Goal: Task Accomplishment & Management: Manage account settings

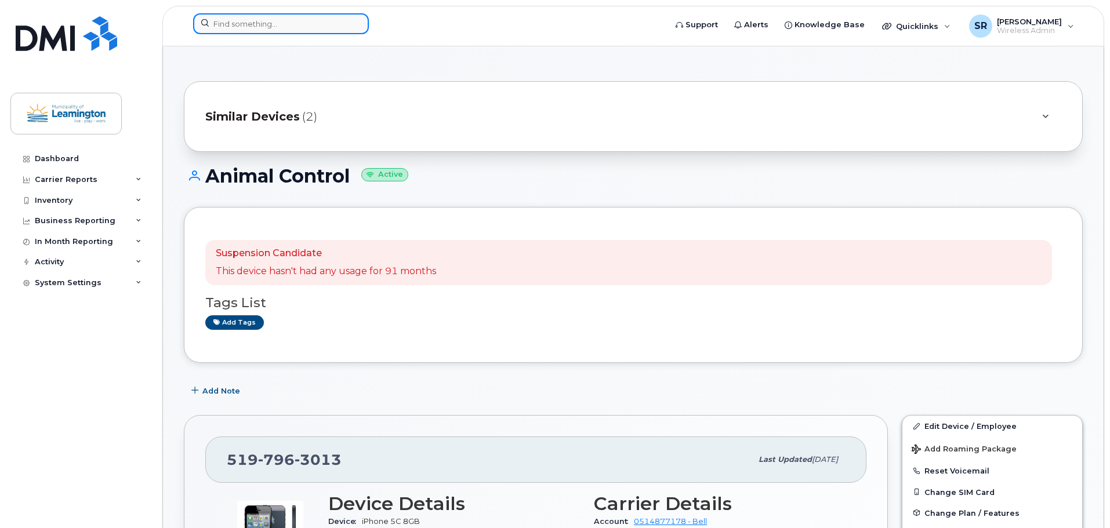
click at [228, 20] on input at bounding box center [281, 23] width 176 height 21
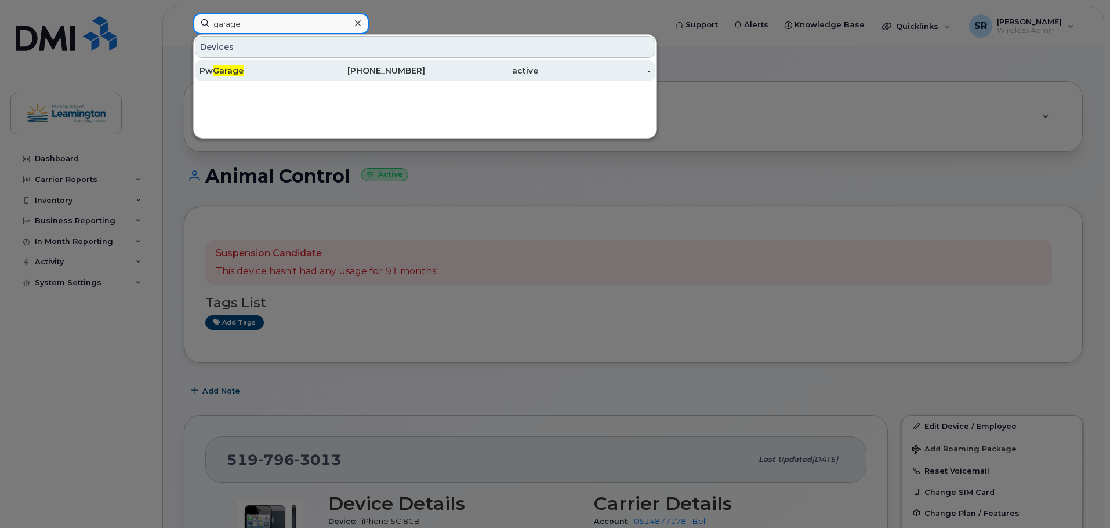
type input "garage"
click at [248, 71] on div "Pw Garage" at bounding box center [255, 71] width 113 height 12
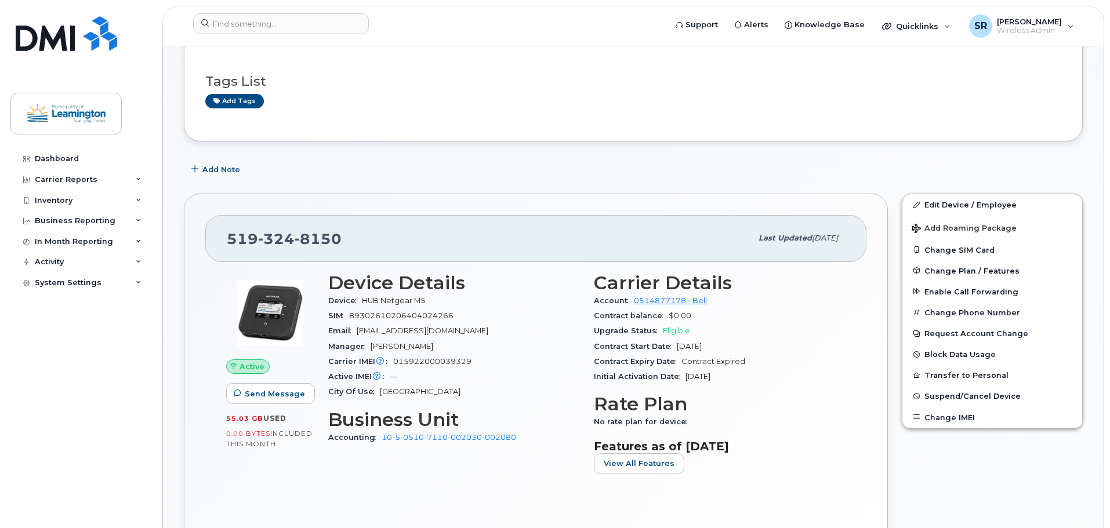
scroll to position [174, 0]
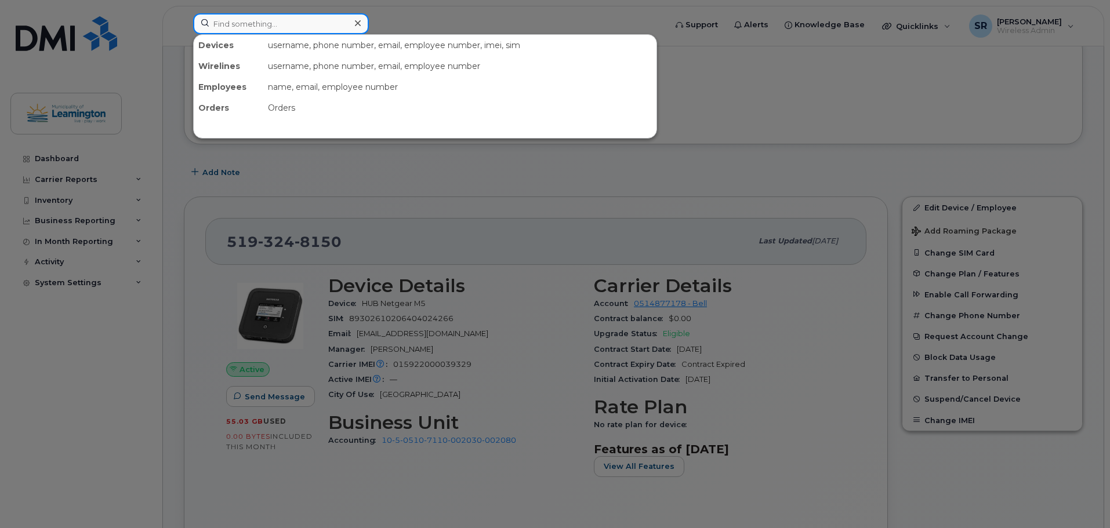
click at [225, 25] on input at bounding box center [281, 23] width 176 height 21
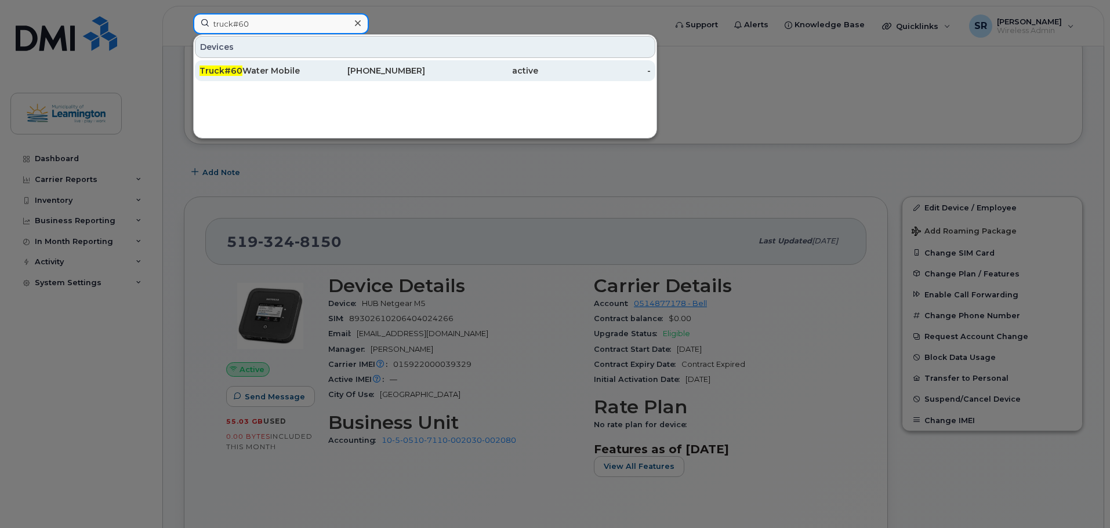
type input "truck#60"
click at [282, 69] on div "Truck#60 Water Mobile" at bounding box center [255, 71] width 113 height 12
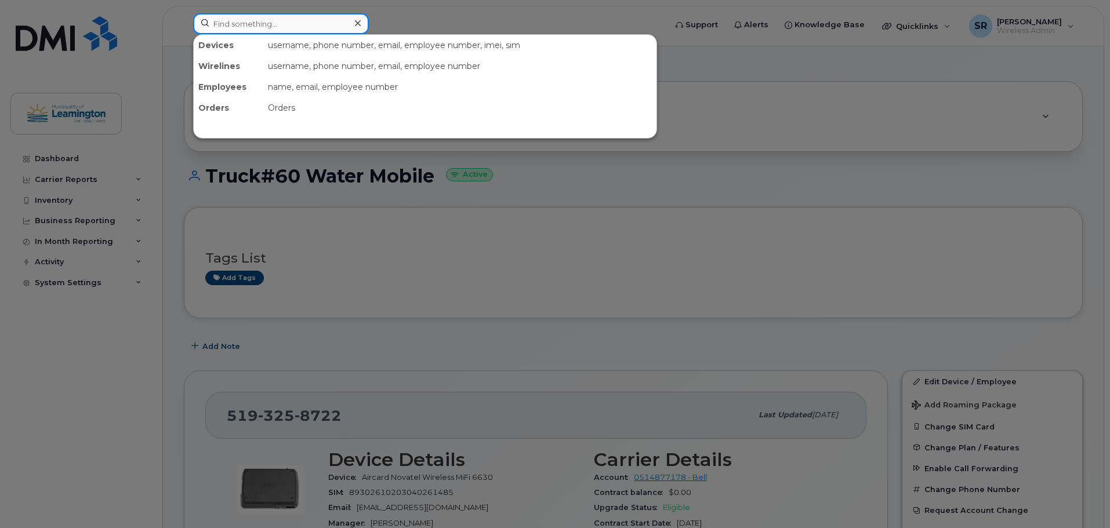
click at [298, 30] on input at bounding box center [281, 23] width 176 height 21
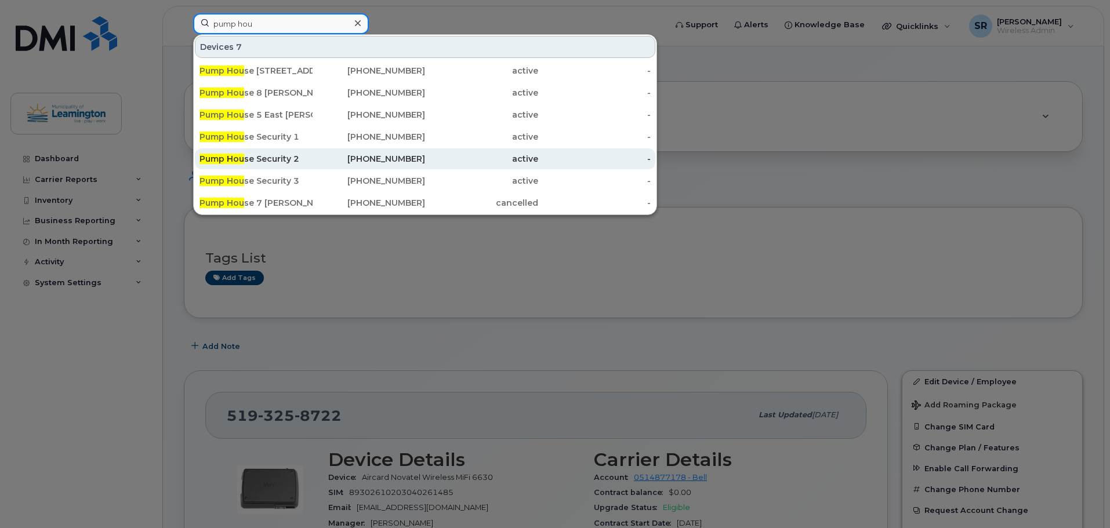
type input "pump hou"
drag, startPoint x: 285, startPoint y: 157, endPoint x: 474, endPoint y: 150, distance: 188.6
click at [285, 157] on div "Pump Hou se Security 2" at bounding box center [255, 159] width 113 height 12
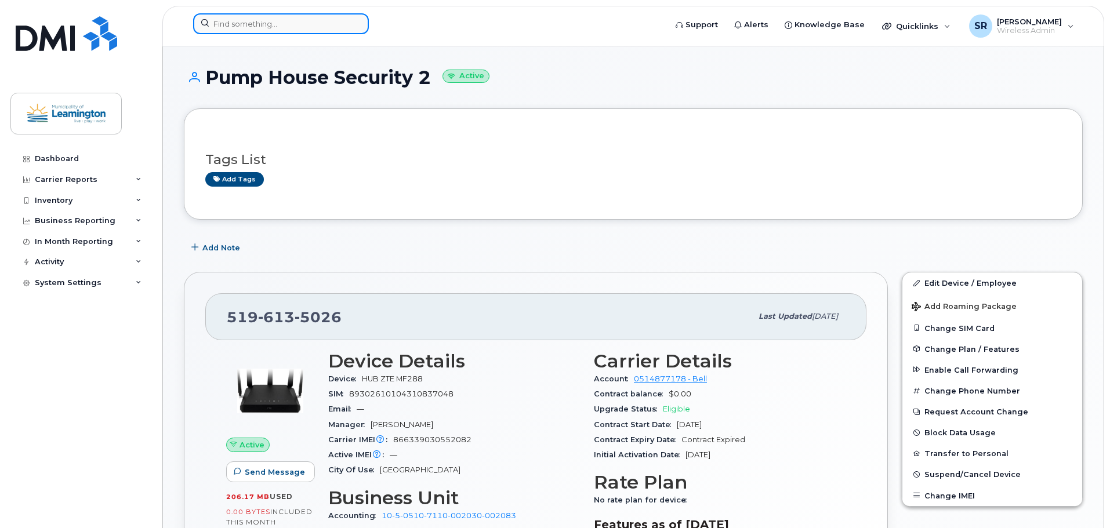
click at [289, 27] on input at bounding box center [281, 23] width 176 height 21
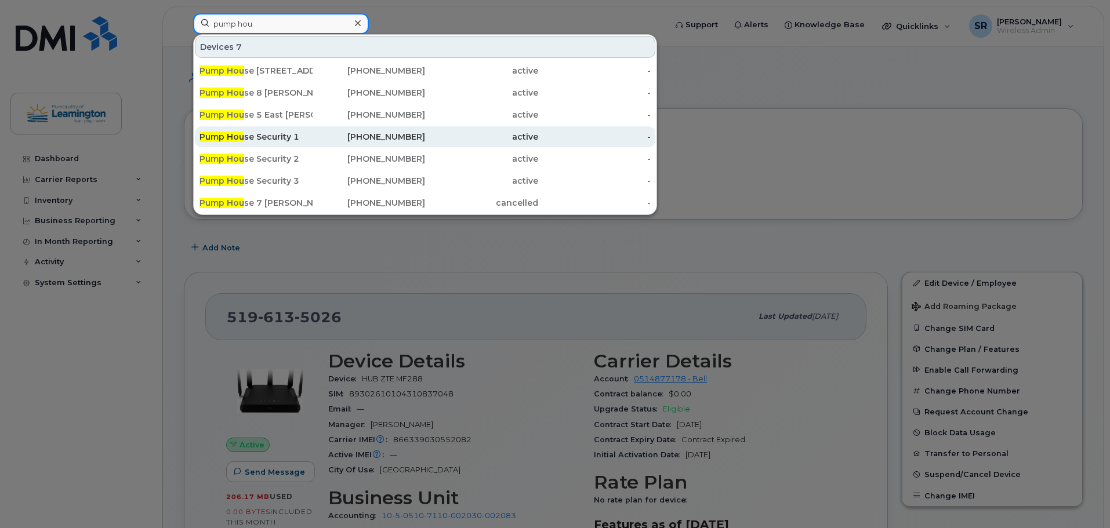
type input "pump hou"
click at [281, 141] on div "Pump Hou se Security 1" at bounding box center [255, 137] width 113 height 12
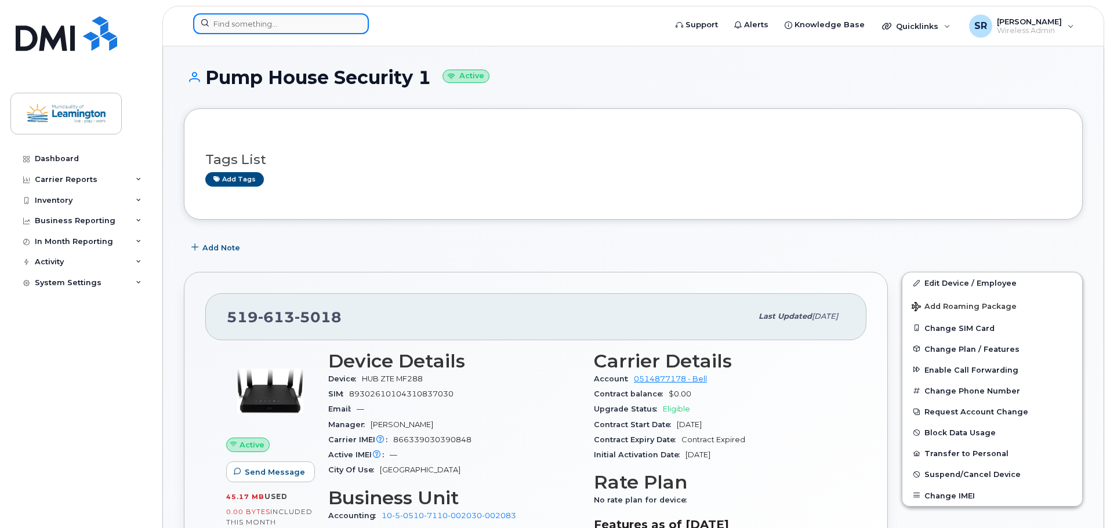
click at [346, 22] on input at bounding box center [281, 23] width 176 height 21
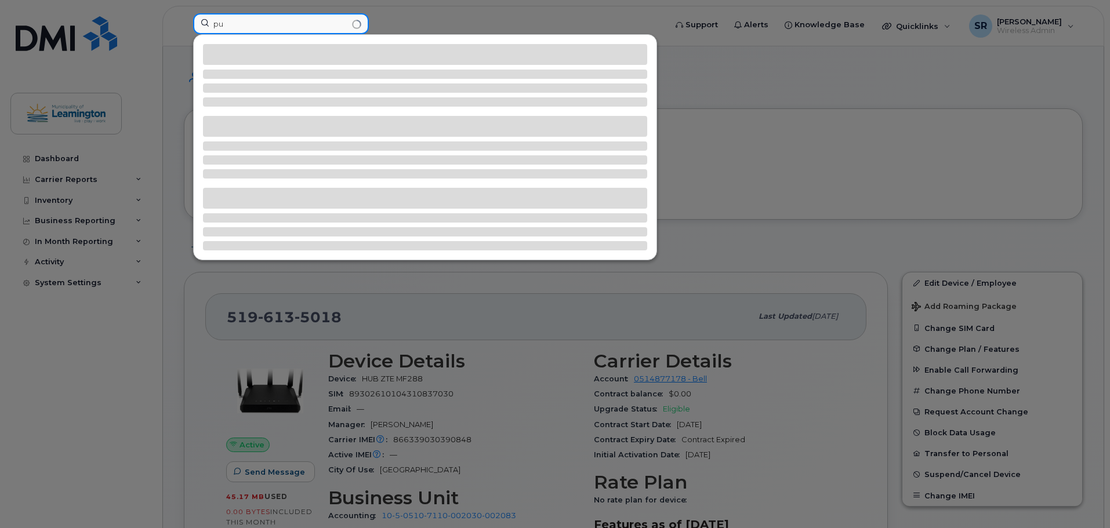
type input "p"
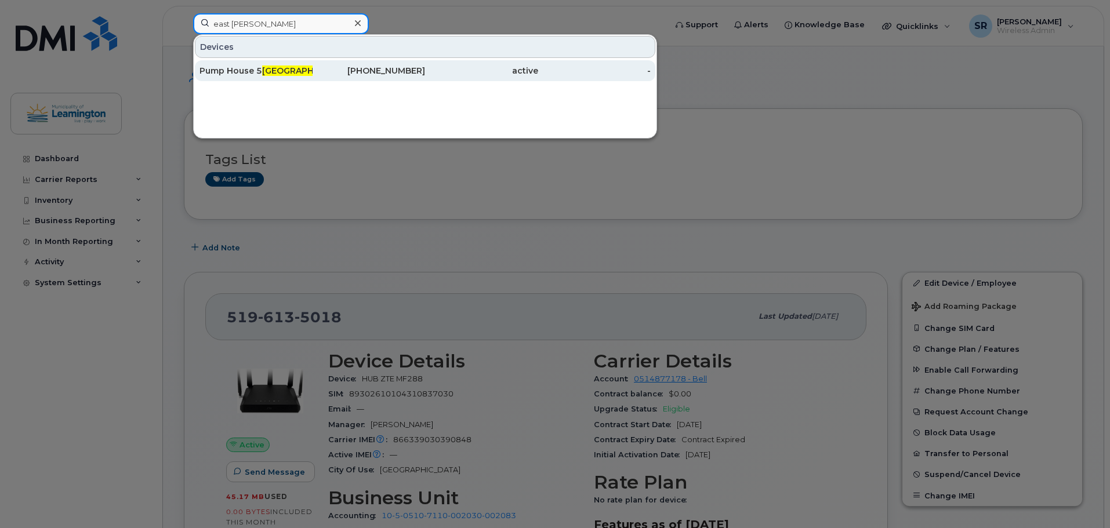
type input "east marsh"
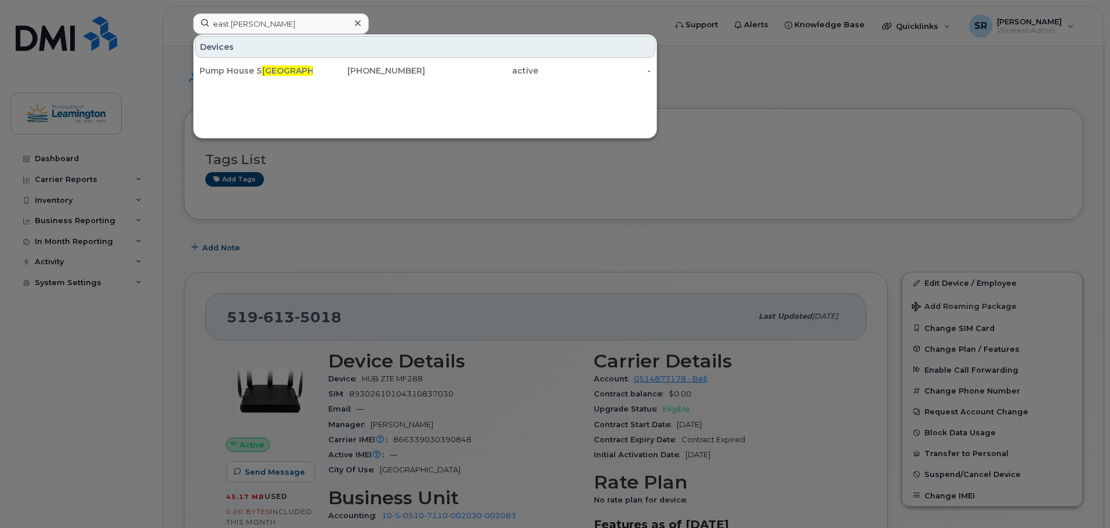
drag, startPoint x: 294, startPoint y: 67, endPoint x: 411, endPoint y: 43, distance: 118.9
click at [294, 67] on span "East Marsh" at bounding box center [342, 71] width 161 height 10
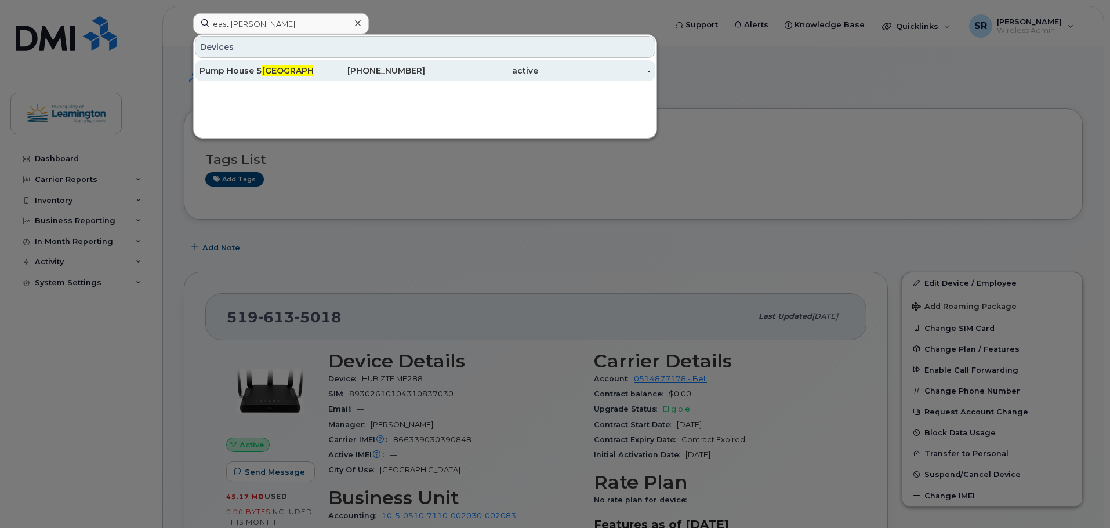
click at [270, 75] on span "East Marsh" at bounding box center [342, 71] width 161 height 10
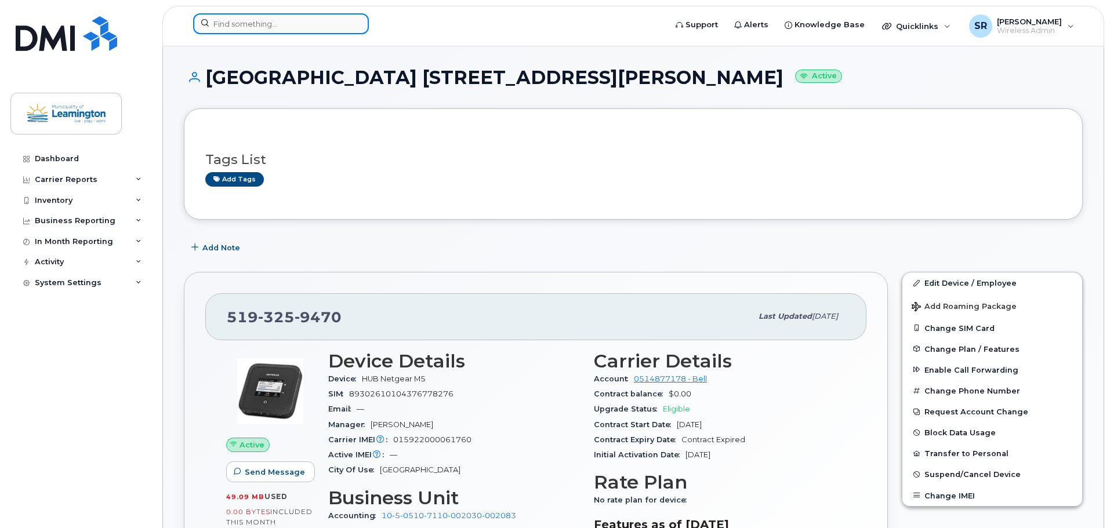
click at [263, 20] on input at bounding box center [281, 23] width 176 height 21
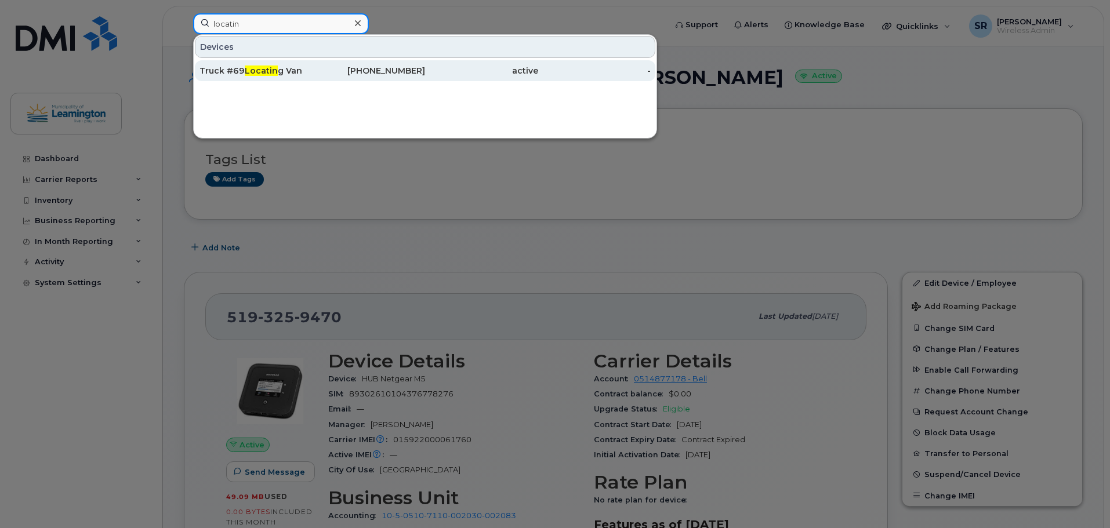
type input "locatin"
click at [262, 72] on span "Locatin" at bounding box center [261, 71] width 33 height 10
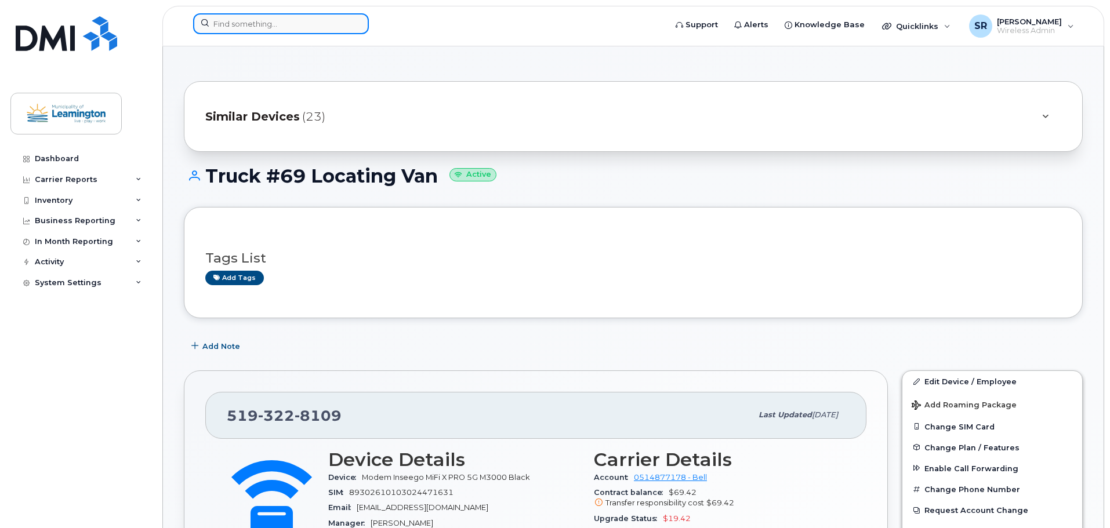
click at [262, 27] on input at bounding box center [281, 23] width 176 height 21
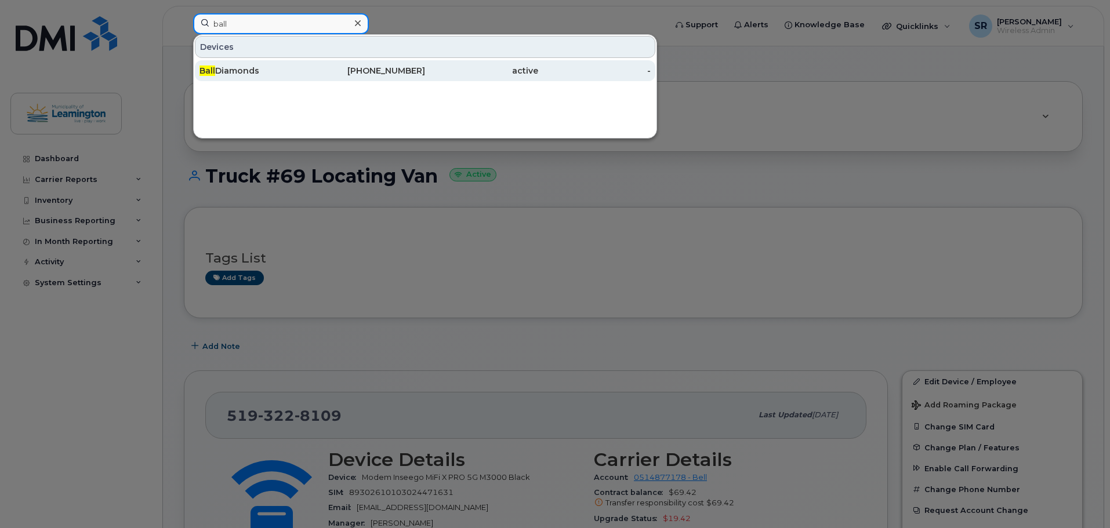
type input "ball"
drag, startPoint x: 252, startPoint y: 68, endPoint x: 286, endPoint y: 67, distance: 34.2
click at [252, 68] on div "Ball Diamonds" at bounding box center [255, 71] width 113 height 12
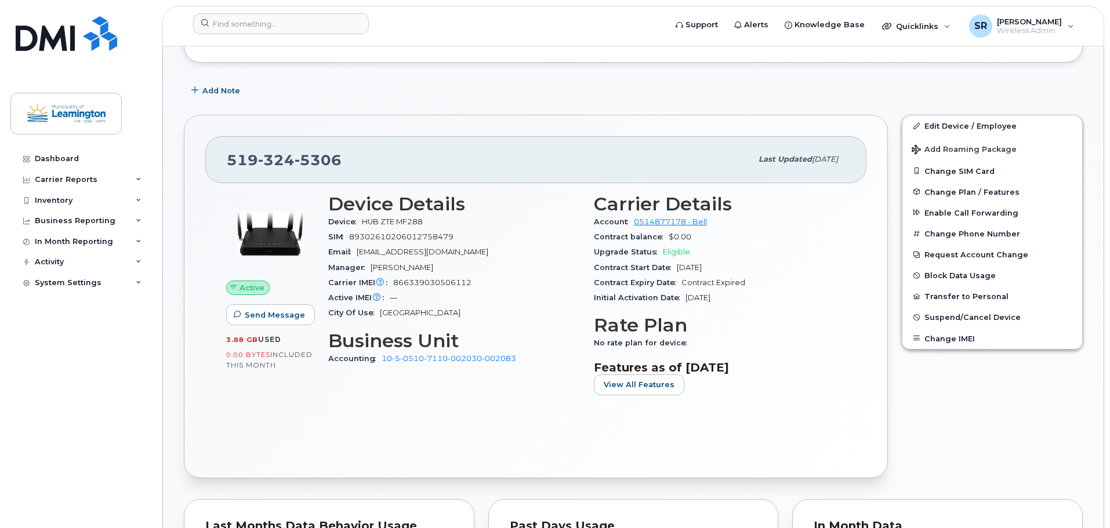
scroll to position [116, 0]
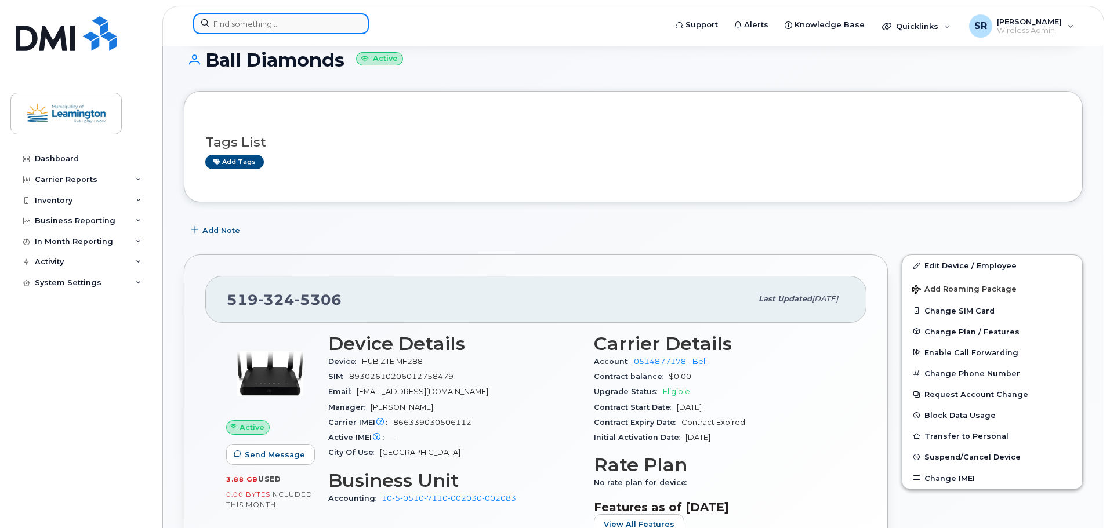
click at [270, 24] on input at bounding box center [281, 23] width 176 height 21
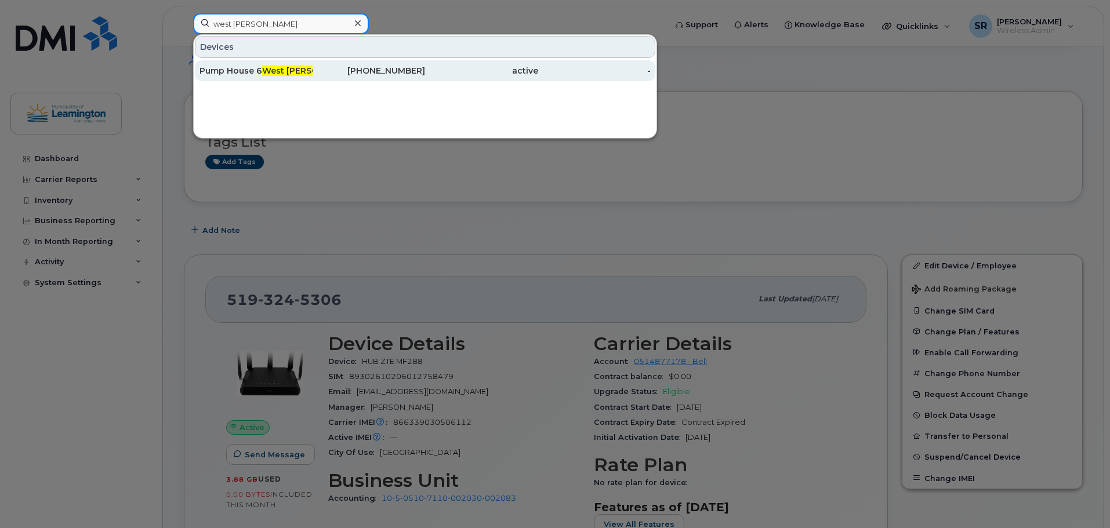
type input "west marsh"
click at [302, 71] on span "West Marsh" at bounding box center [309, 71] width 95 height 10
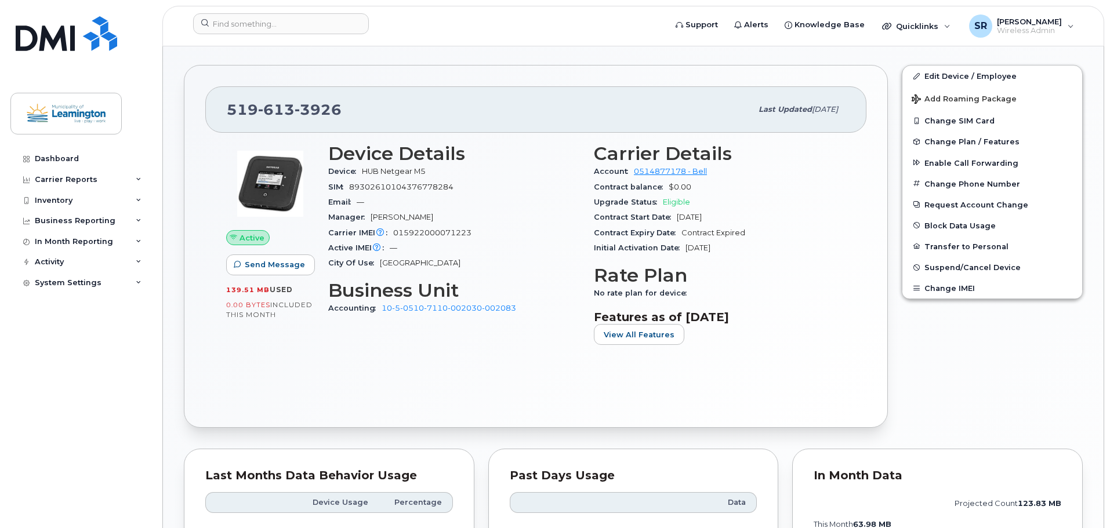
scroll to position [232, 0]
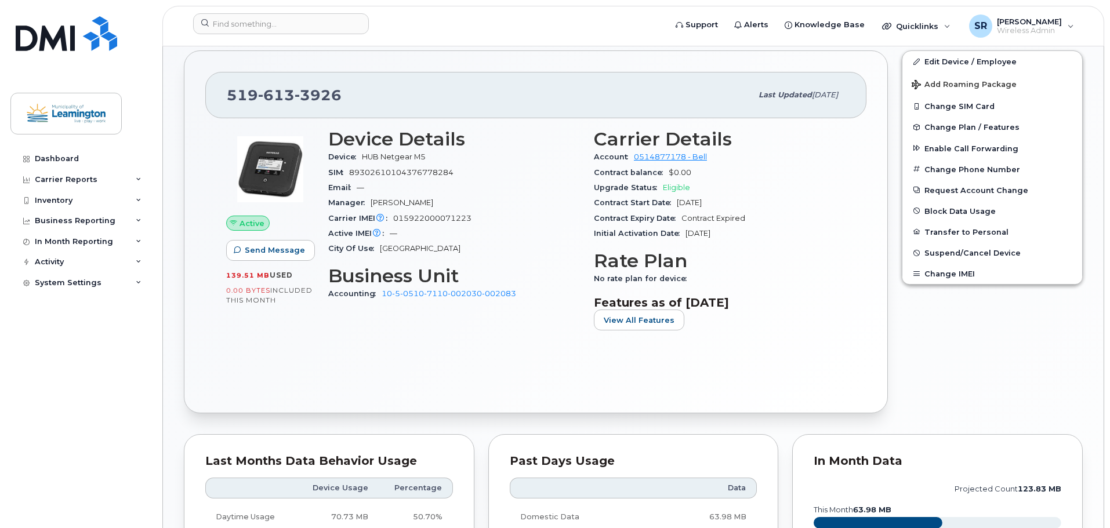
click at [302, 40] on header "Support Alerts Knowledge Base Quicklinks Suspend / Cancel Device Change SIM Car…" at bounding box center [633, 26] width 942 height 41
click at [313, 21] on input at bounding box center [281, 23] width 176 height 21
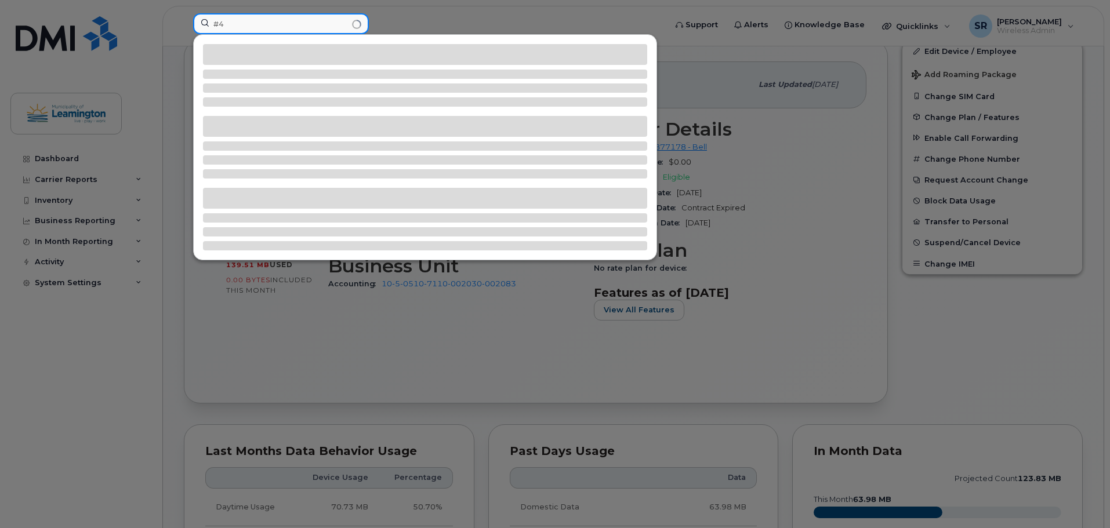
scroll to position [222, 0]
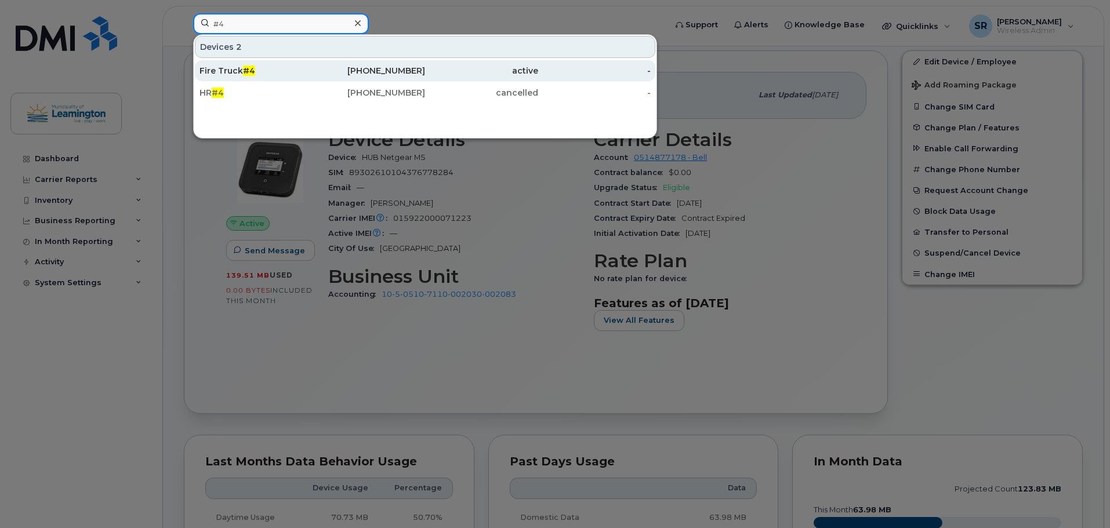
type input "#4"
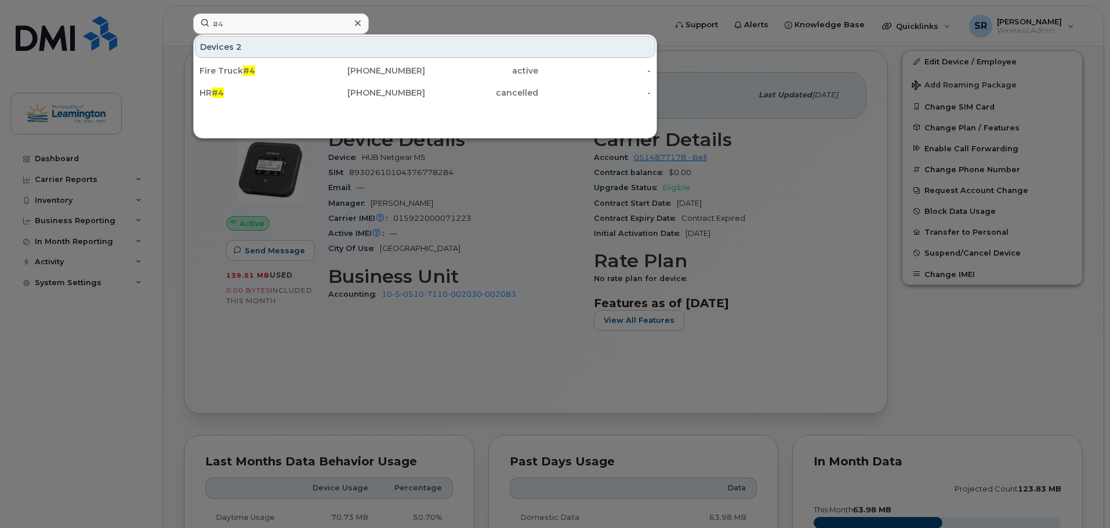
drag, startPoint x: 275, startPoint y: 78, endPoint x: 612, endPoint y: 134, distance: 342.2
click at [275, 78] on div "Fire Truck #4" at bounding box center [255, 70] width 113 height 21
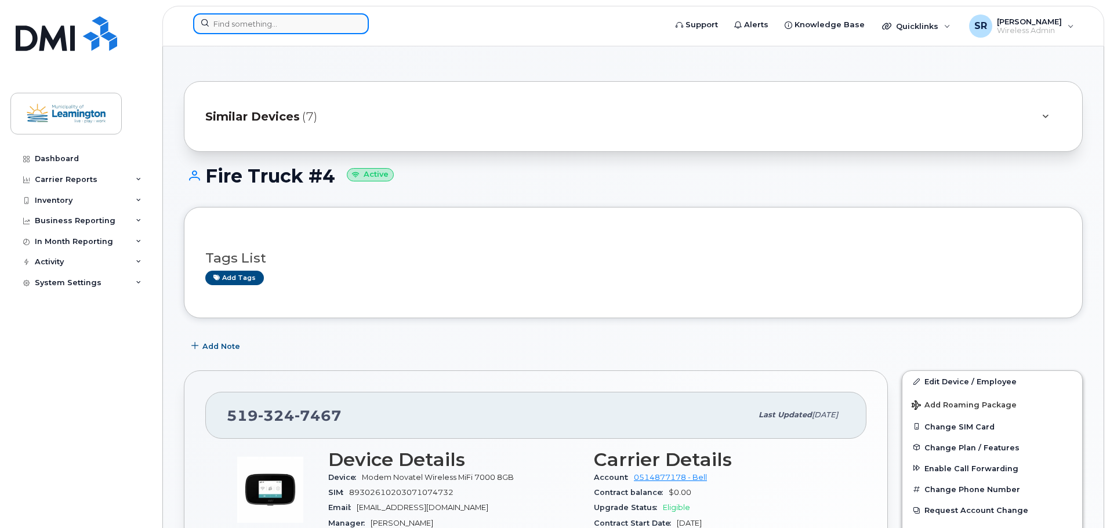
click at [295, 29] on input at bounding box center [281, 23] width 176 height 21
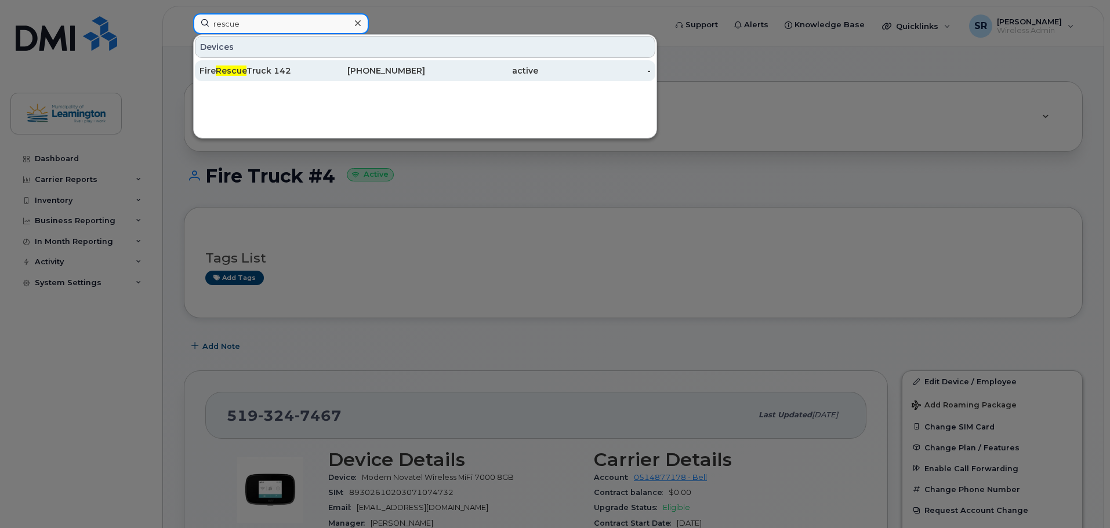
type input "rescue"
click at [240, 74] on span "Rescue" at bounding box center [231, 71] width 31 height 10
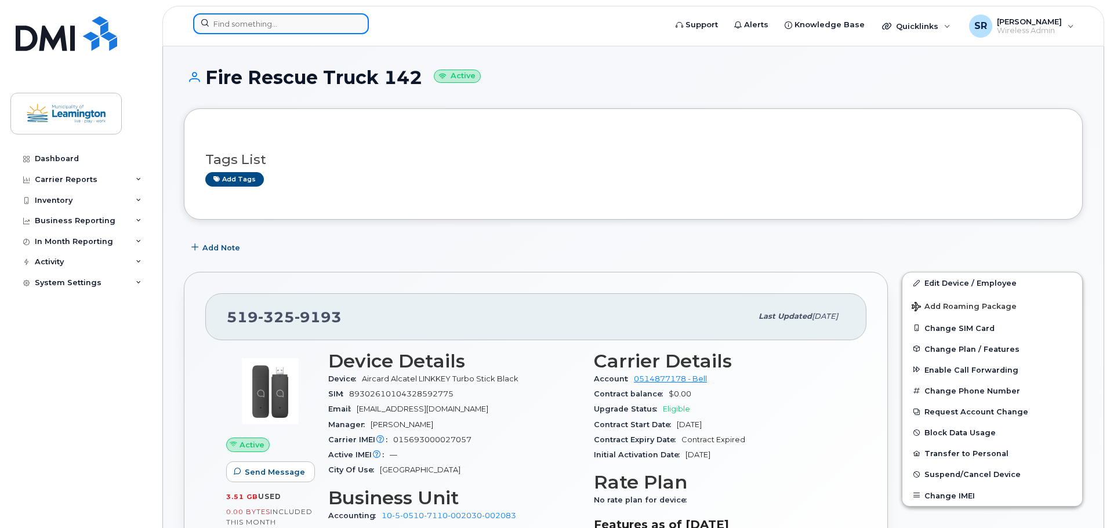
click at [277, 31] on input at bounding box center [281, 23] width 176 height 21
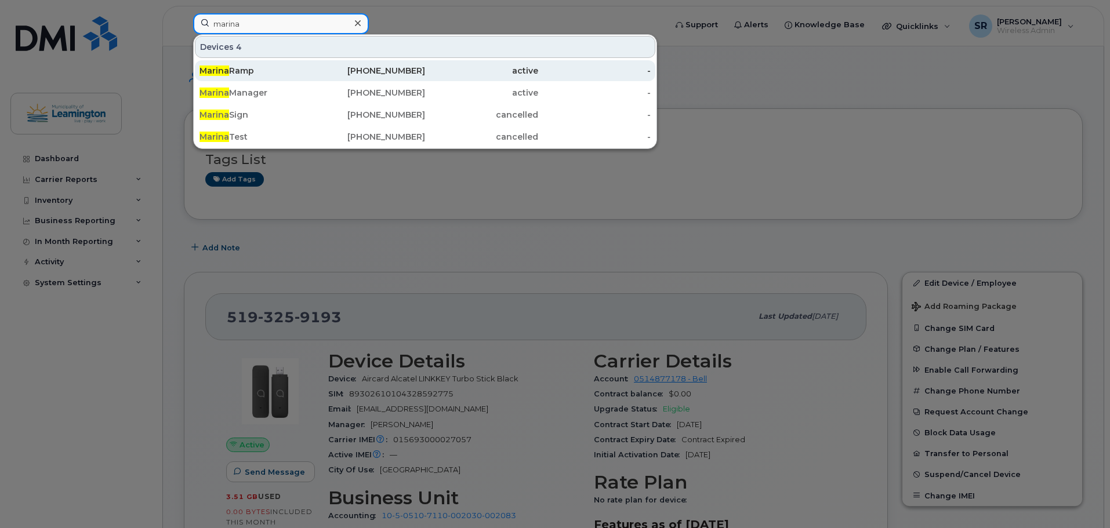
type input "marina"
click at [263, 68] on div "Marina Ramp" at bounding box center [255, 71] width 113 height 12
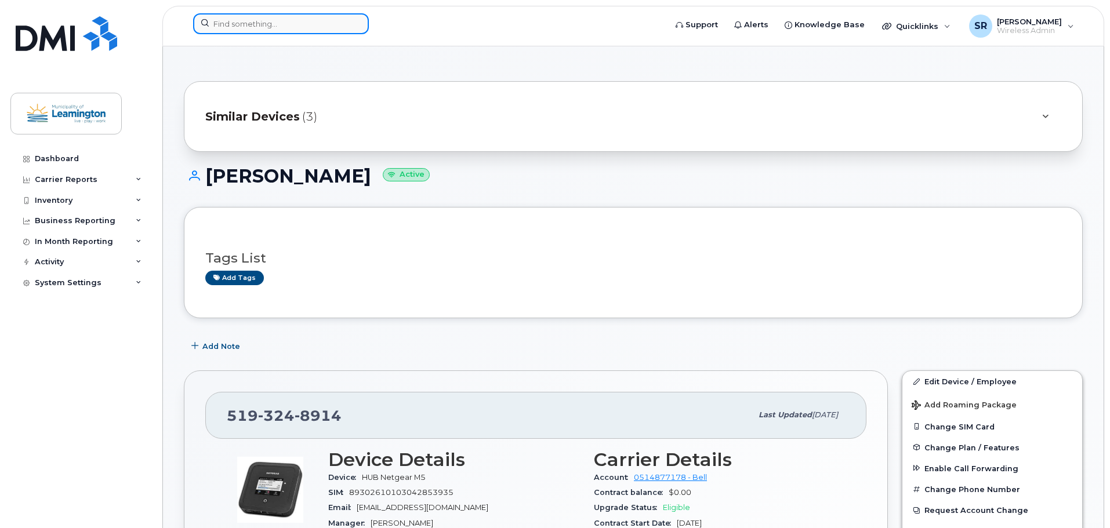
click at [271, 23] on input at bounding box center [281, 23] width 176 height 21
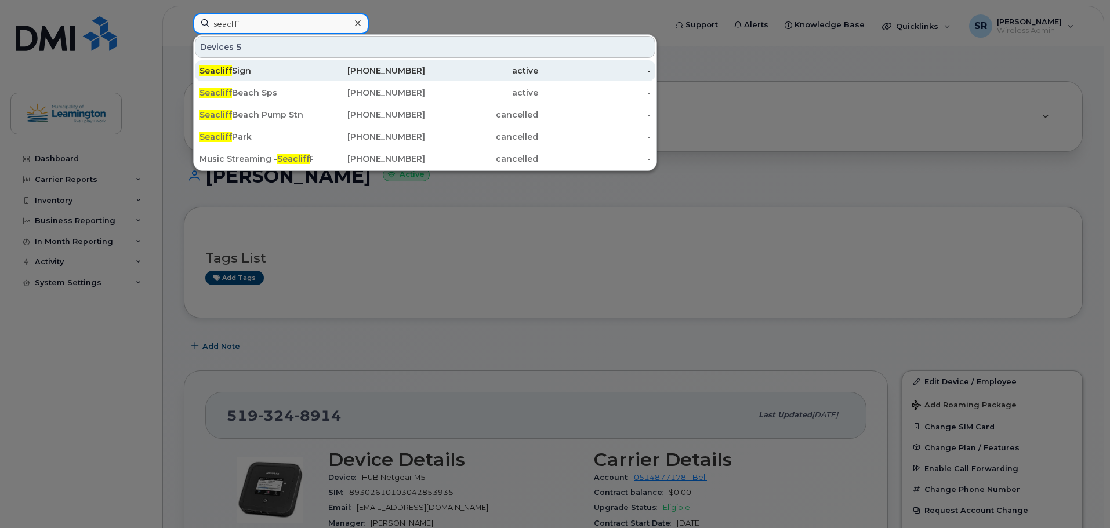
type input "seacliff"
click at [310, 70] on div "Seacliff Sign" at bounding box center [255, 71] width 113 height 12
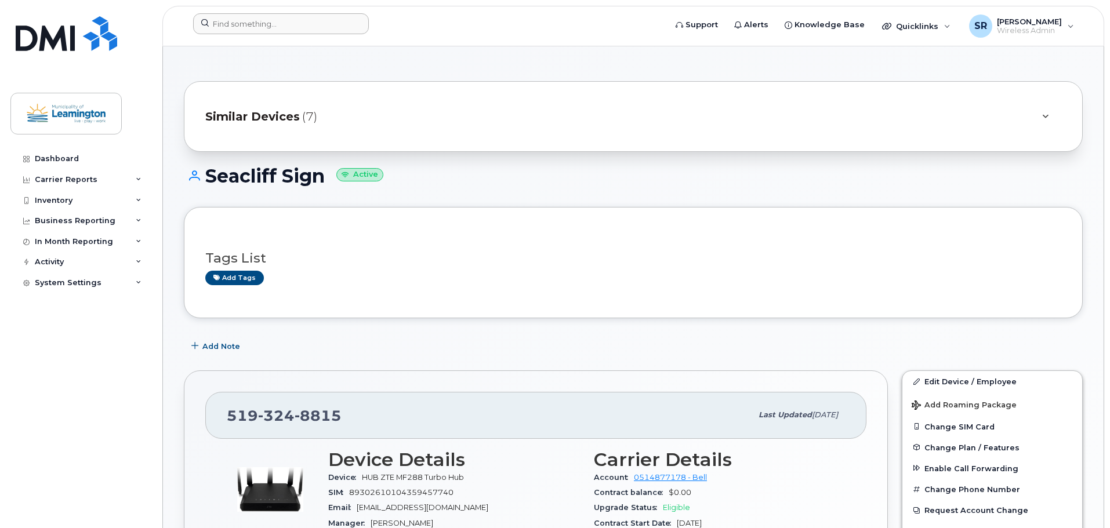
click at [314, 30] on header "Support Alerts Knowledge Base Quicklinks Suspend / Cancel Device Change SIM Car…" at bounding box center [633, 26] width 942 height 41
click at [304, 28] on input at bounding box center [281, 23] width 176 height 21
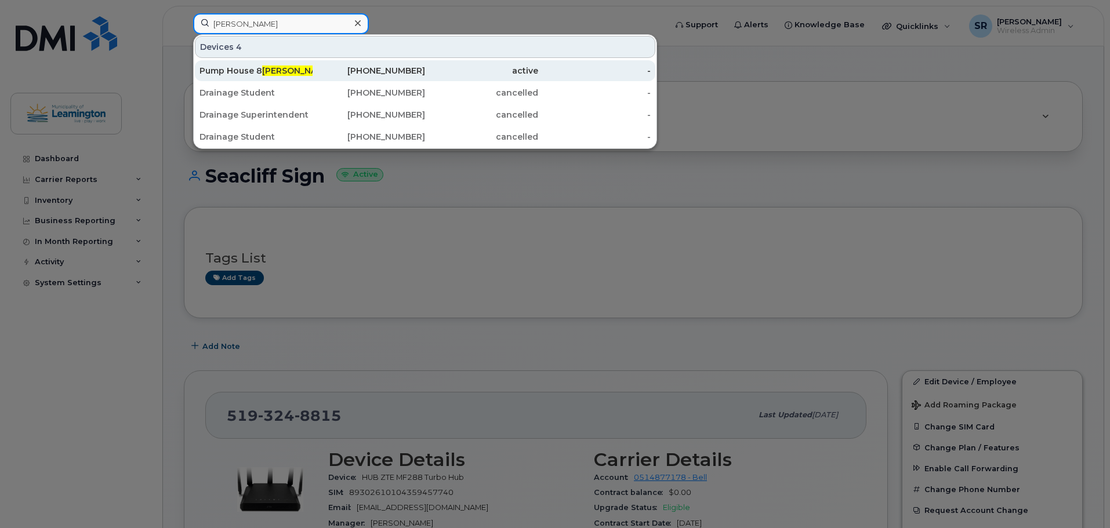
type input "maren"
click at [311, 75] on div "Pump House 8 Maren tette" at bounding box center [255, 71] width 113 height 12
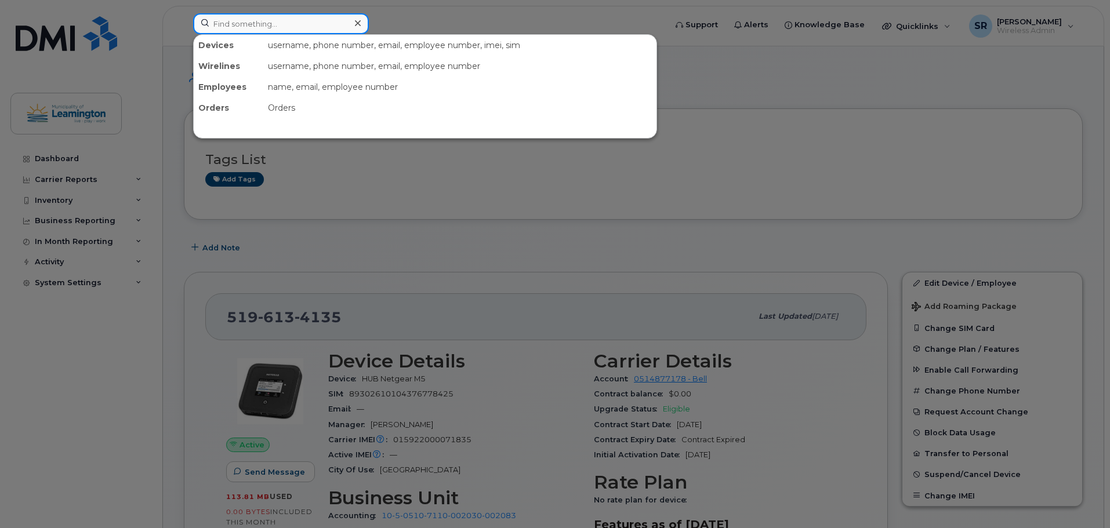
click at [263, 28] on input at bounding box center [281, 23] width 176 height 21
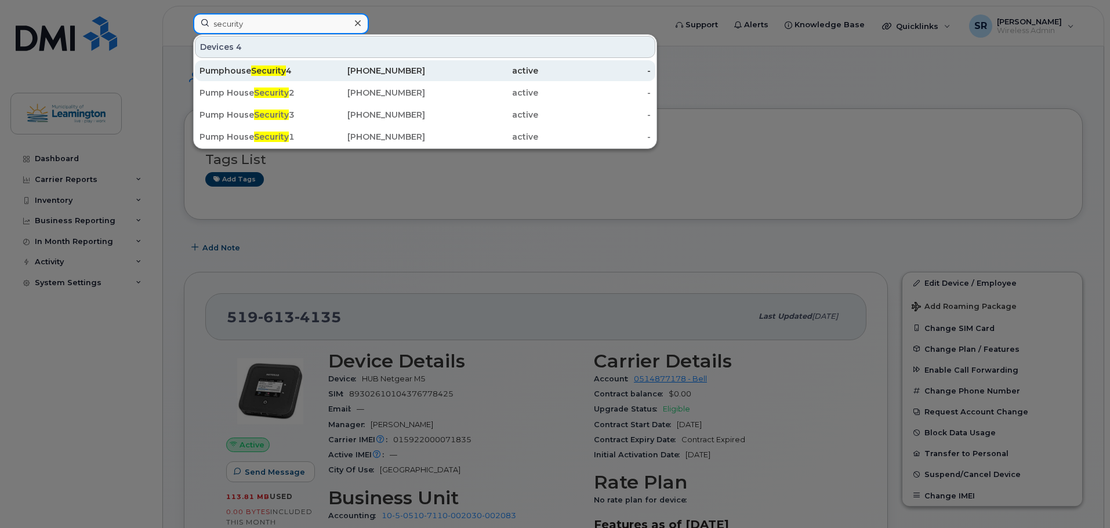
type input "security"
click at [263, 80] on div "Pumphouse Security 4" at bounding box center [255, 70] width 113 height 21
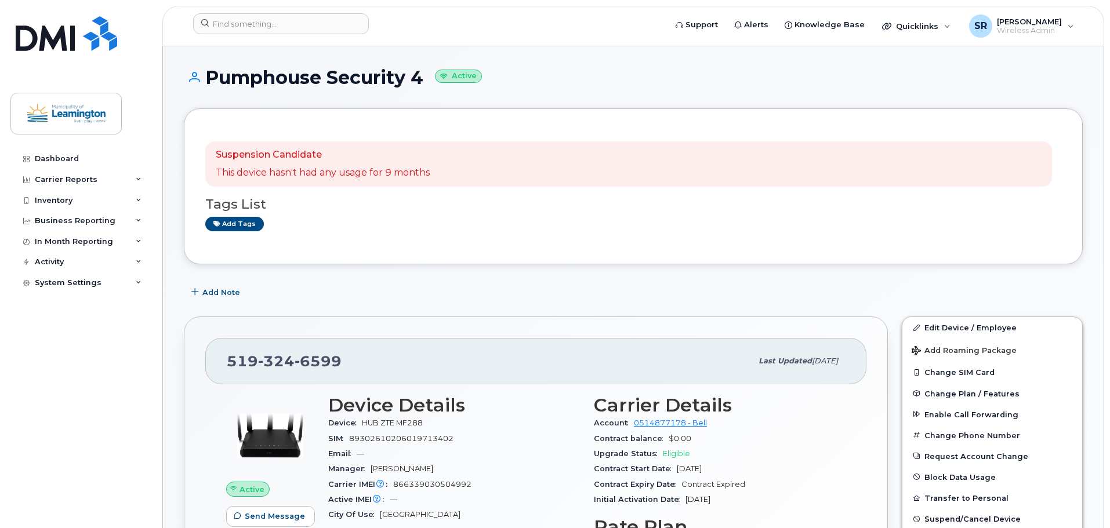
scroll to position [174, 0]
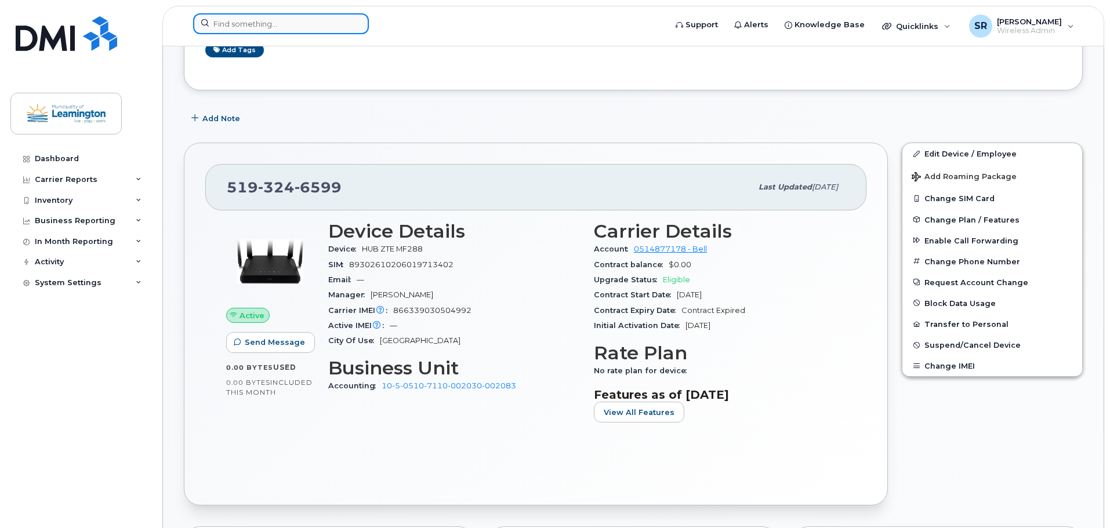
click at [249, 26] on input at bounding box center [281, 23] width 176 height 21
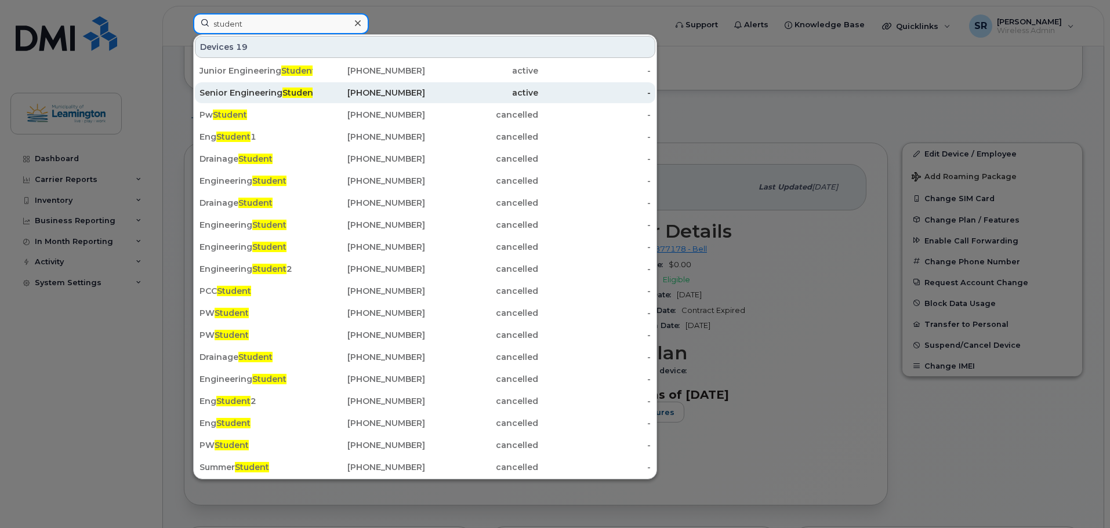
type input "student"
click at [252, 92] on div "Senior Engineering Student" at bounding box center [255, 93] width 113 height 12
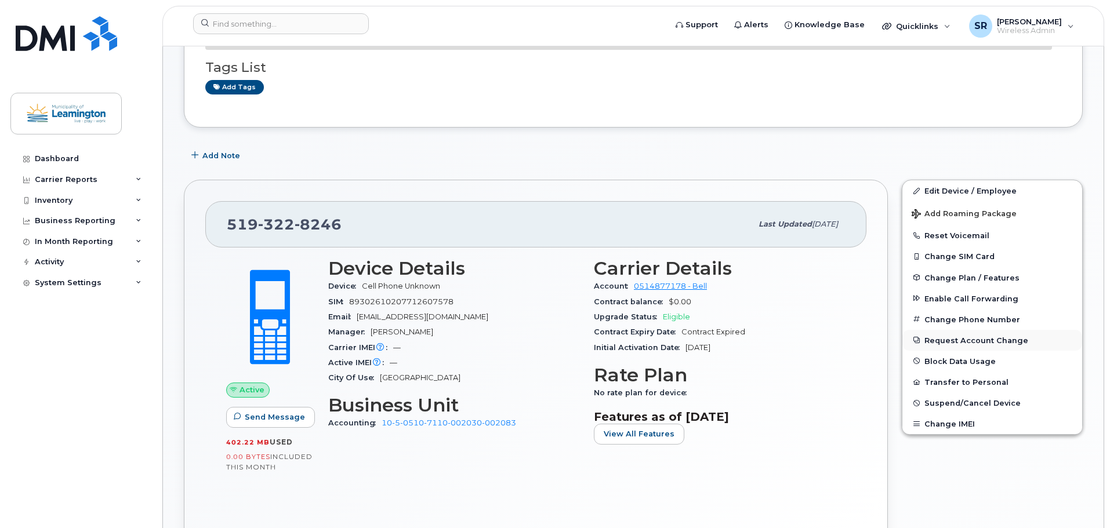
scroll to position [232, 0]
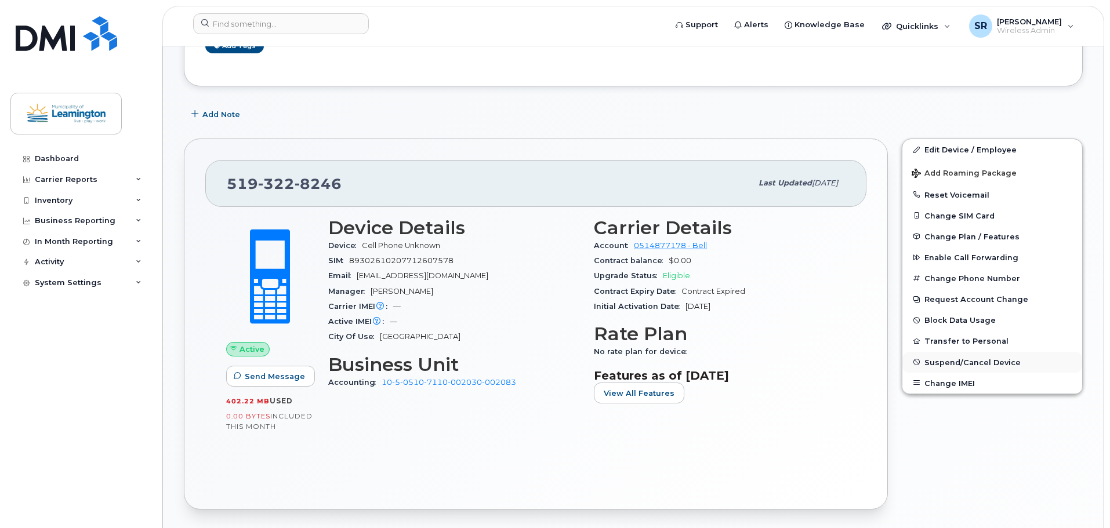
click at [975, 365] on span "Suspend/Cancel Device" at bounding box center [972, 362] width 96 height 9
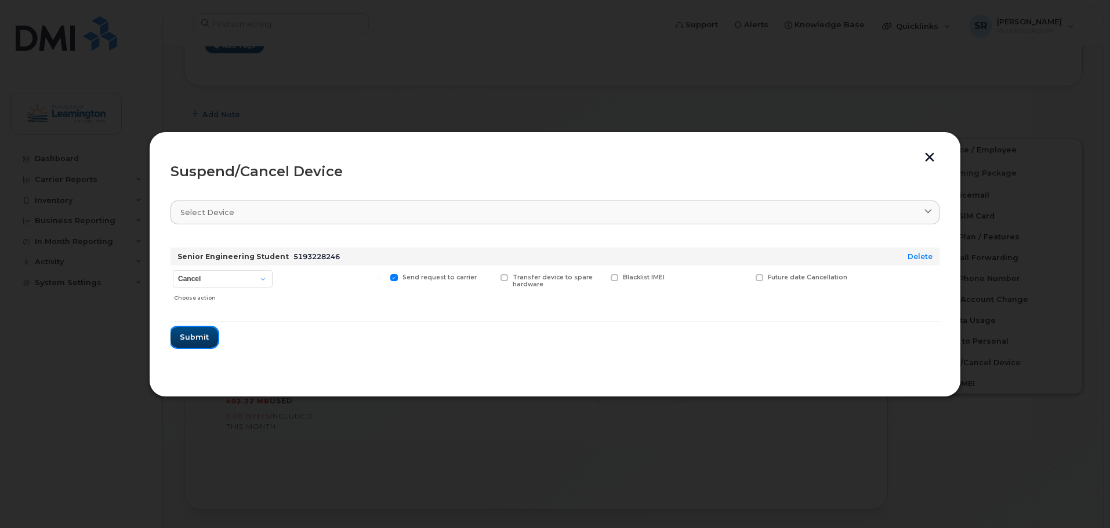
click at [202, 335] on span "Submit" at bounding box center [194, 337] width 29 height 11
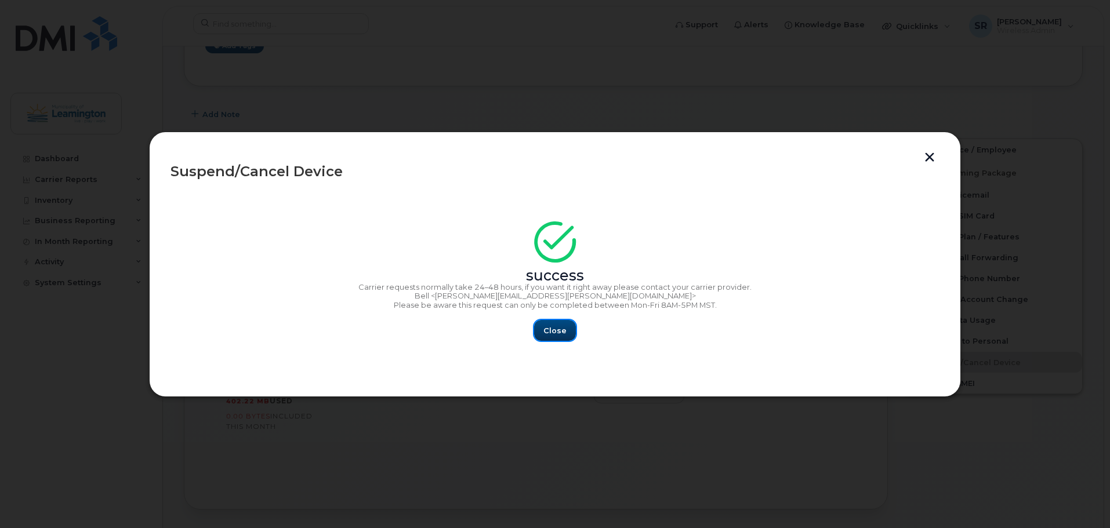
click at [559, 332] on span "Close" at bounding box center [554, 330] width 23 height 11
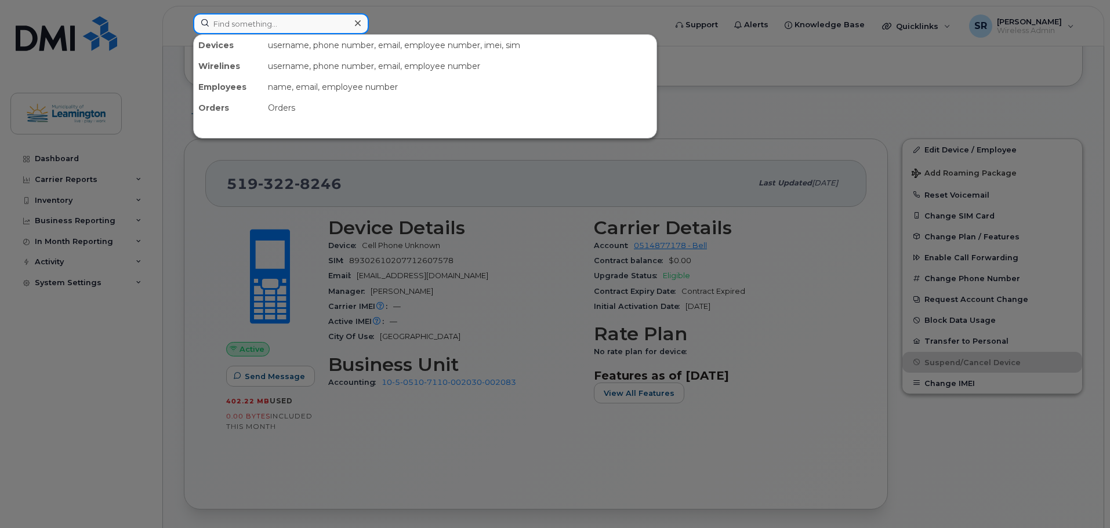
click at [318, 19] on input at bounding box center [281, 23] width 176 height 21
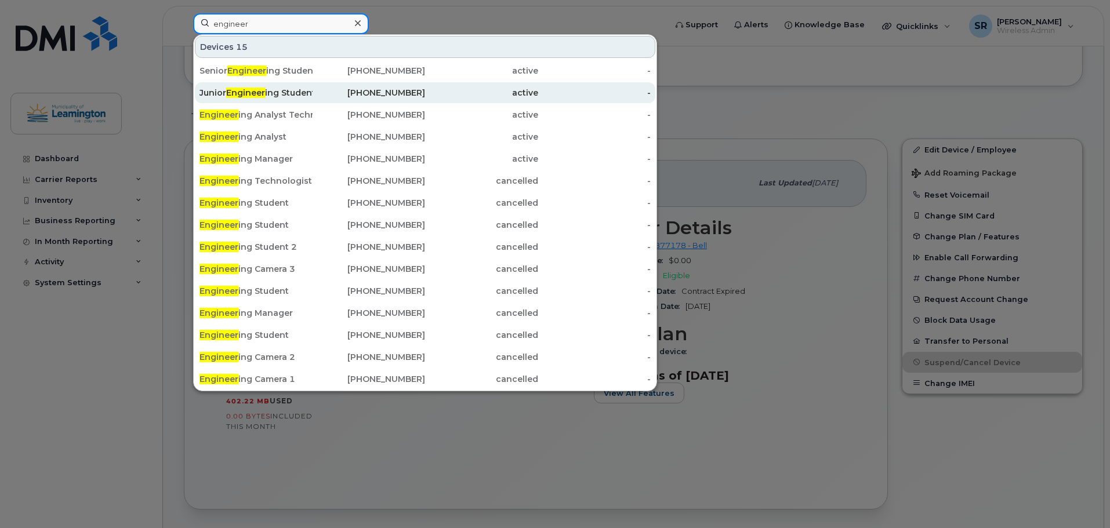
type input "engineer"
click at [275, 93] on div "Junior Engineer ing Student" at bounding box center [255, 93] width 113 height 12
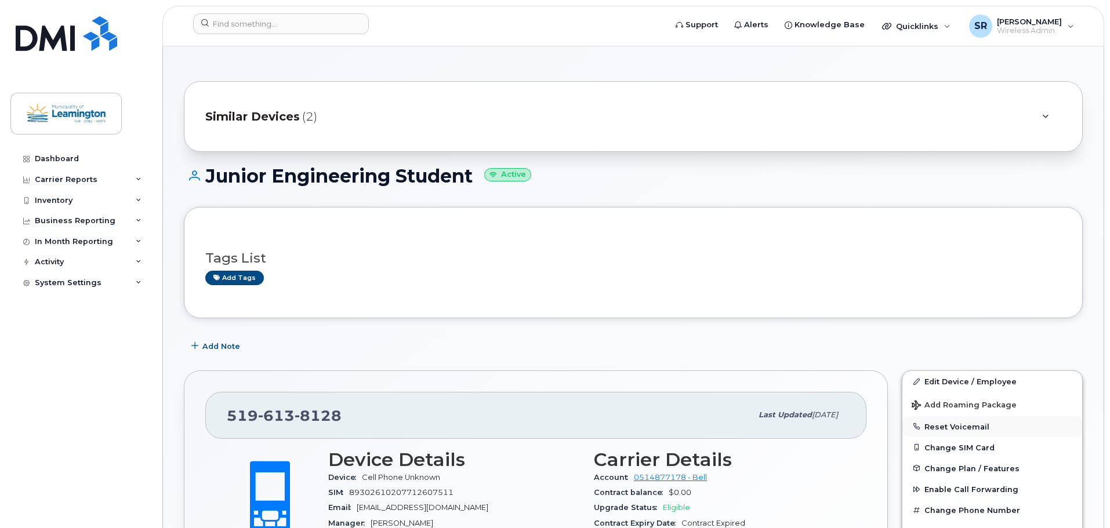
scroll to position [348, 0]
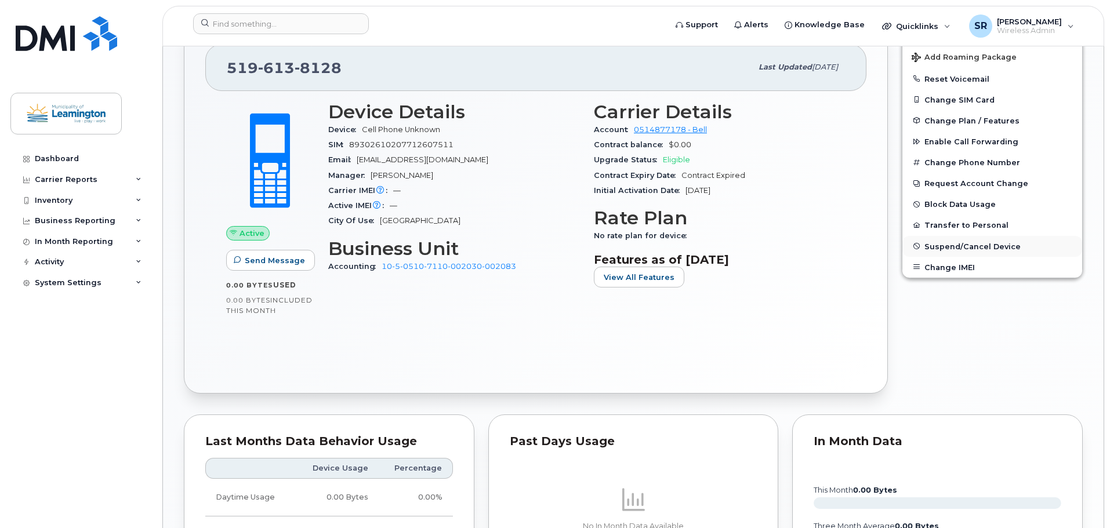
click at [961, 247] on span "Suspend/Cancel Device" at bounding box center [972, 246] width 96 height 9
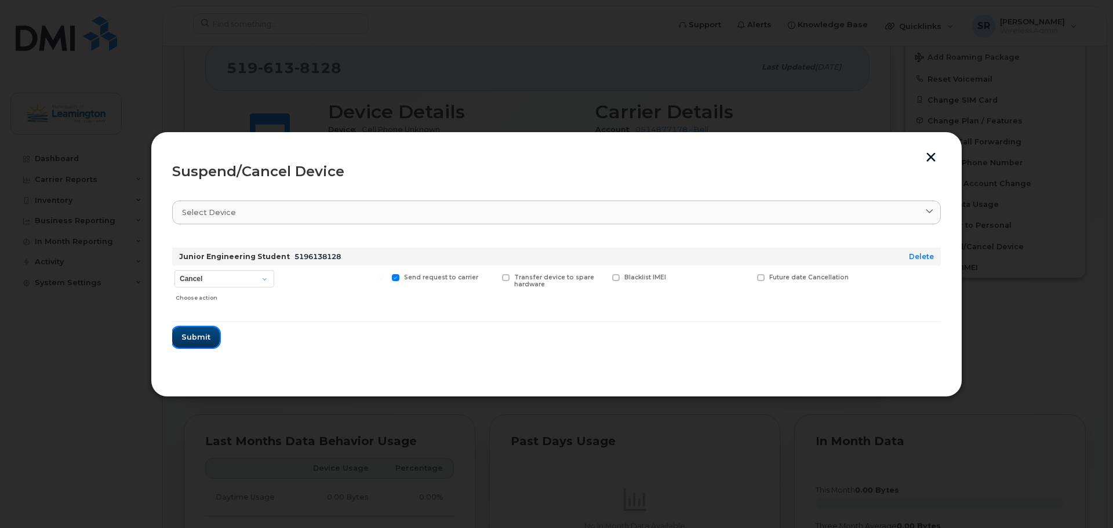
click at [191, 340] on span "Submit" at bounding box center [196, 337] width 29 height 11
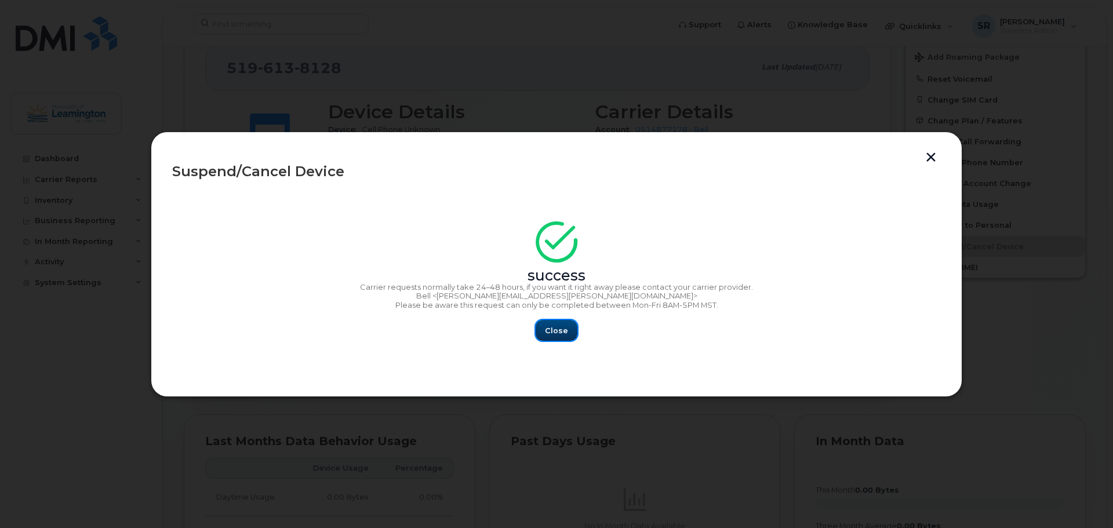
click at [547, 329] on span "Close" at bounding box center [556, 330] width 23 height 11
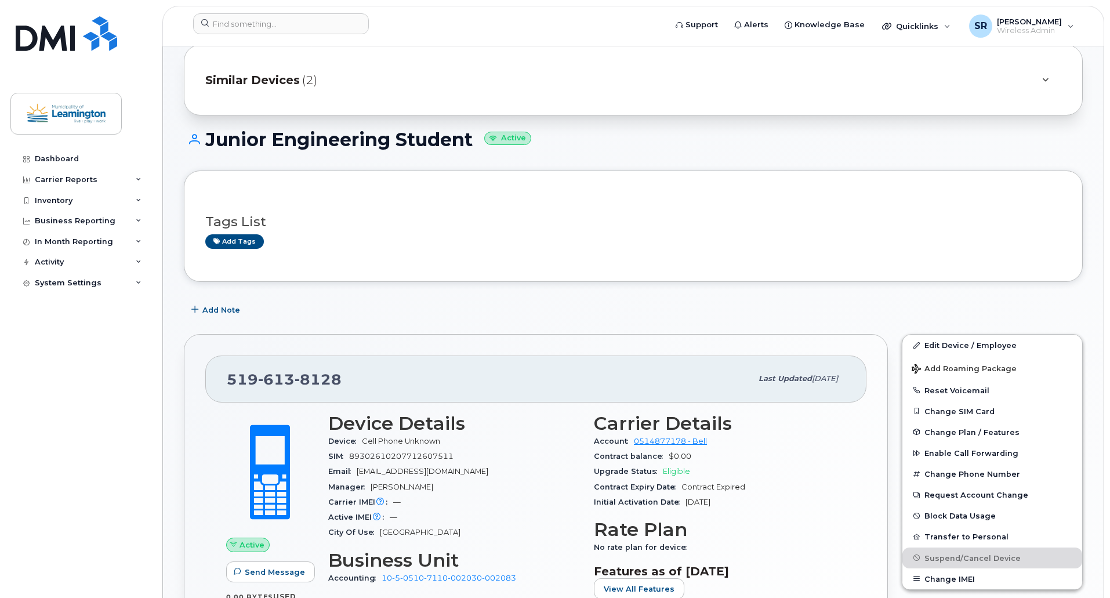
scroll to position [0, 0]
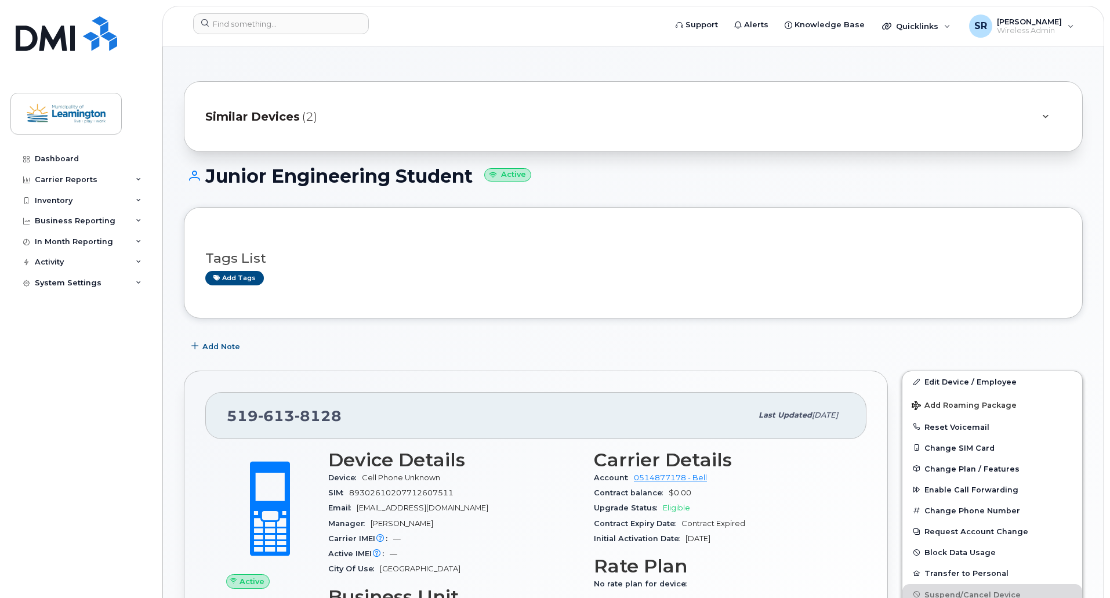
click at [714, 166] on h1 "Junior Engineering Student Active" at bounding box center [633, 176] width 899 height 20
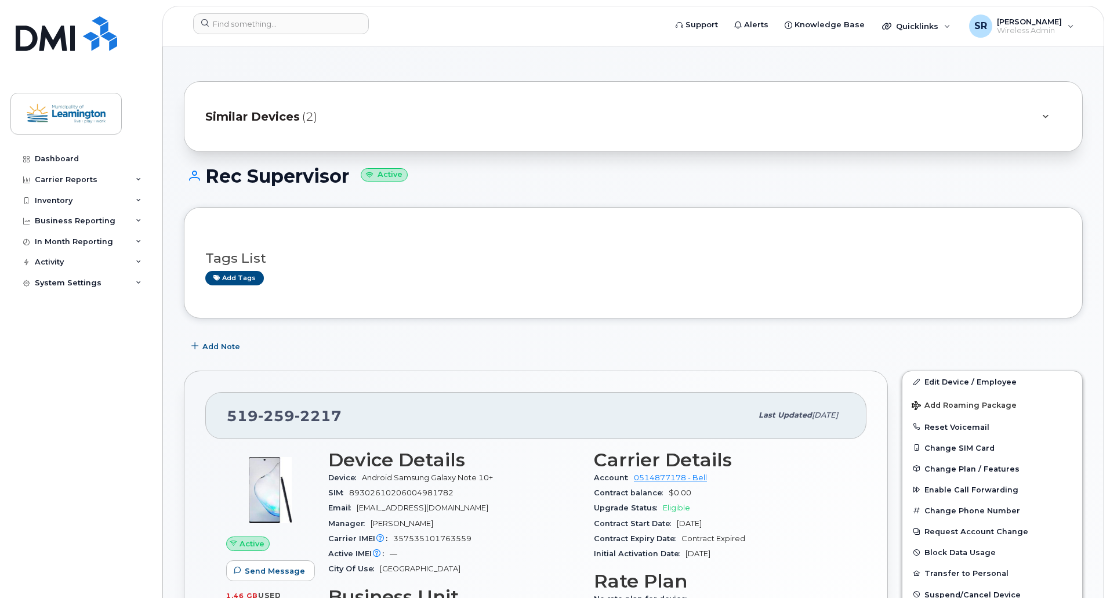
click at [595, 173] on h1 "Rec Supervisor Active" at bounding box center [633, 176] width 899 height 20
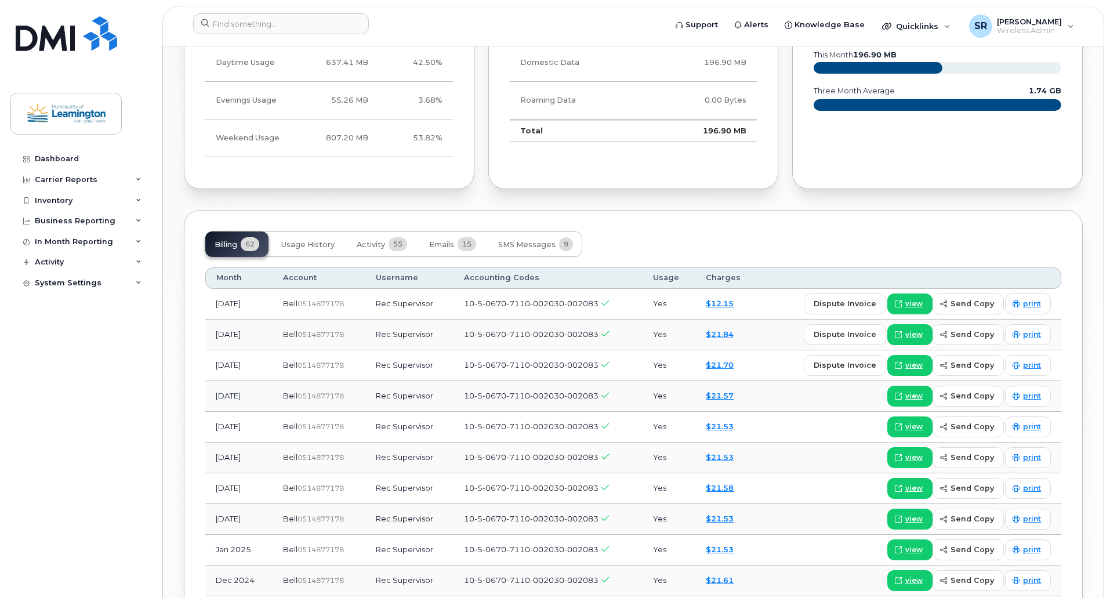
scroll to position [776, 0]
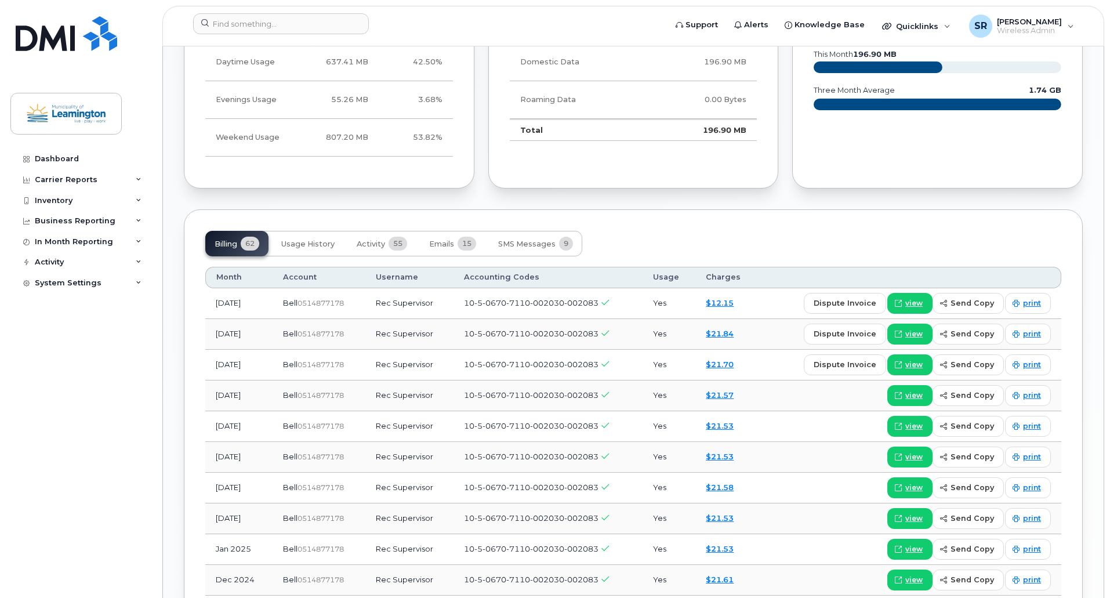
click at [782, 182] on div "Past Days Usage Data Domestic Data 196.90 MB Roaming Data 0.00 Bytes Total 196.…" at bounding box center [633, 84] width 304 height 224
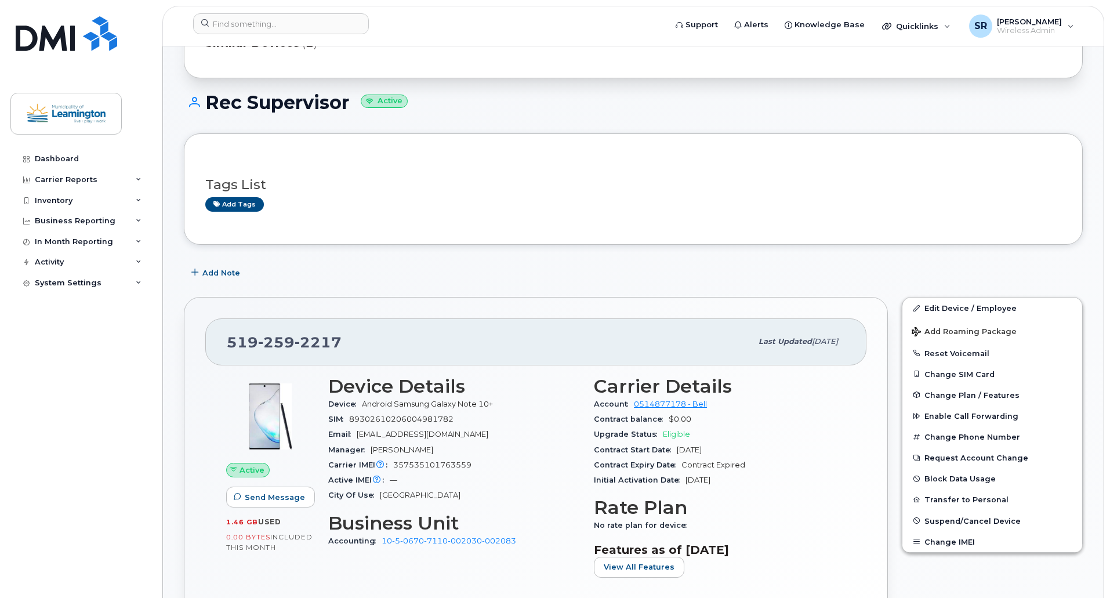
scroll to position [73, 0]
click at [896, 271] on div "Add Note" at bounding box center [633, 273] width 899 height 21
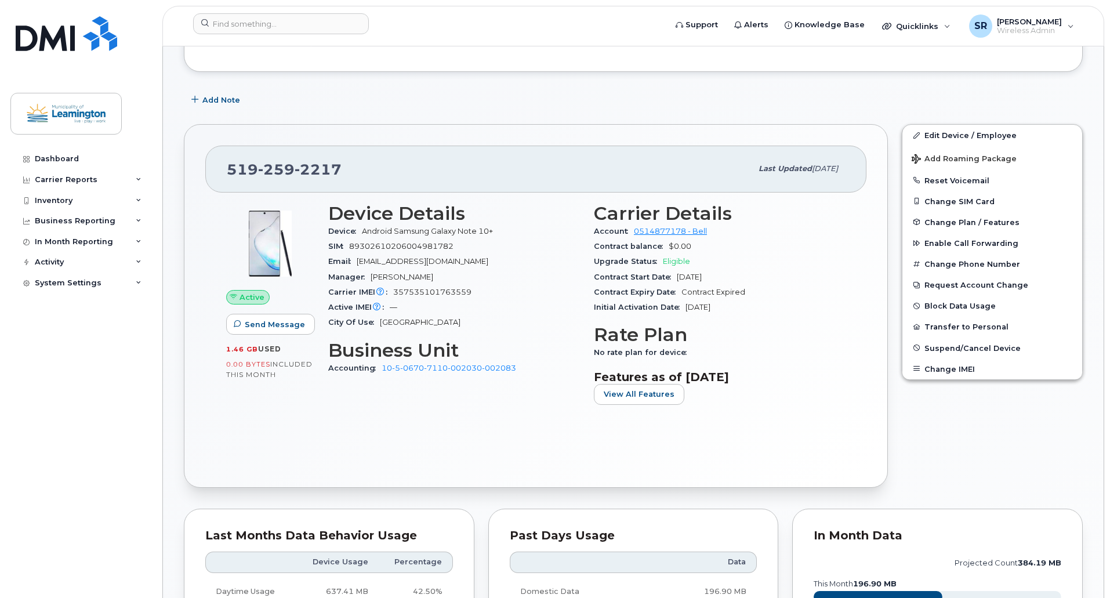
scroll to position [260, 0]
